Goal: Information Seeking & Learning: Learn about a topic

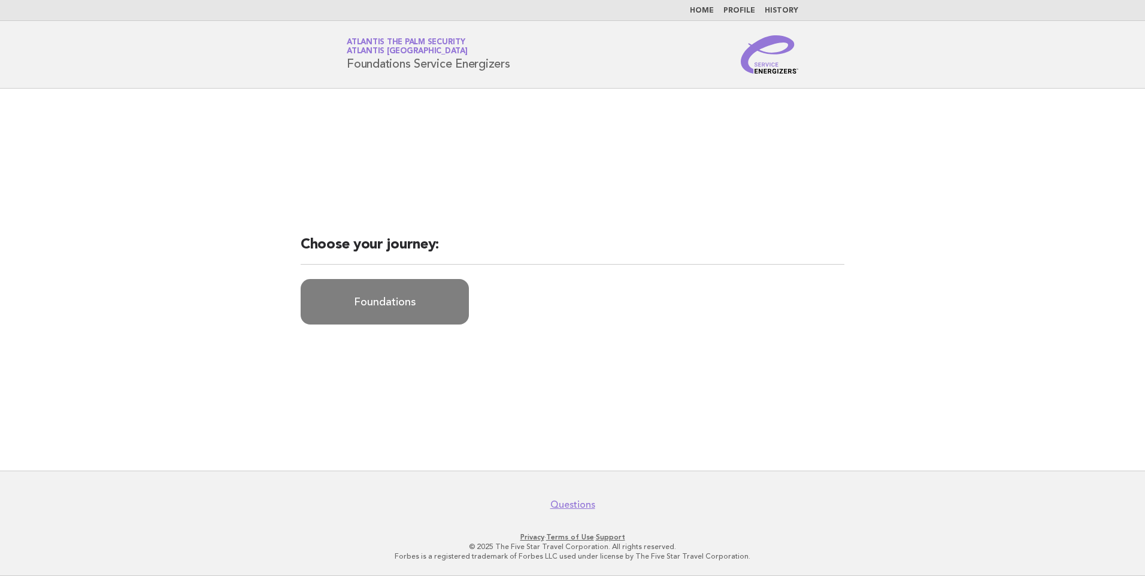
click at [390, 311] on link "Foundations" at bounding box center [385, 302] width 168 height 46
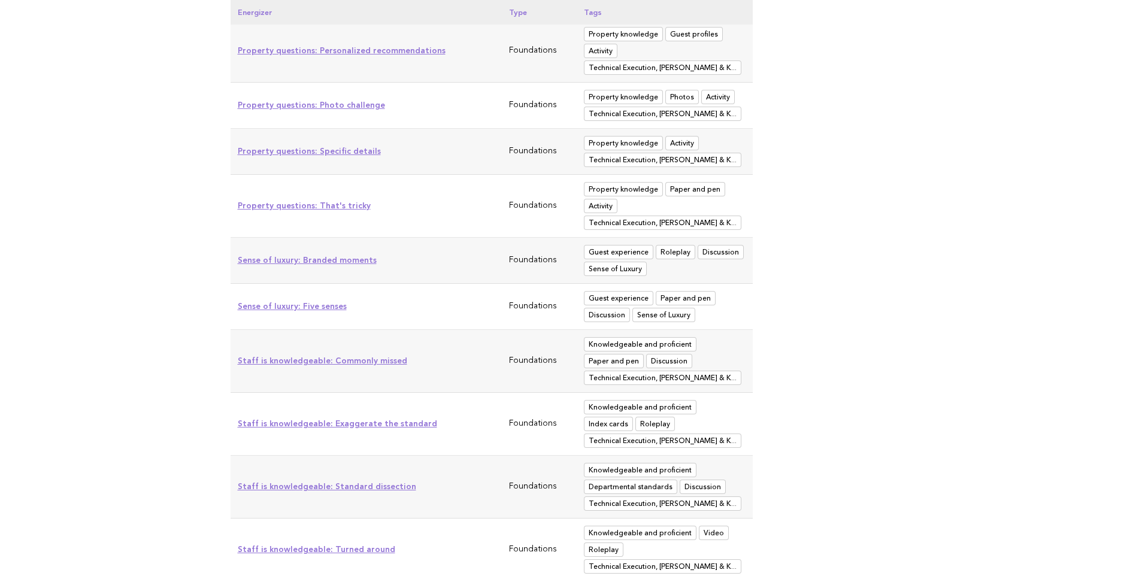
scroll to position [5152, 0]
